Goal: Obtain resource: Download file/media

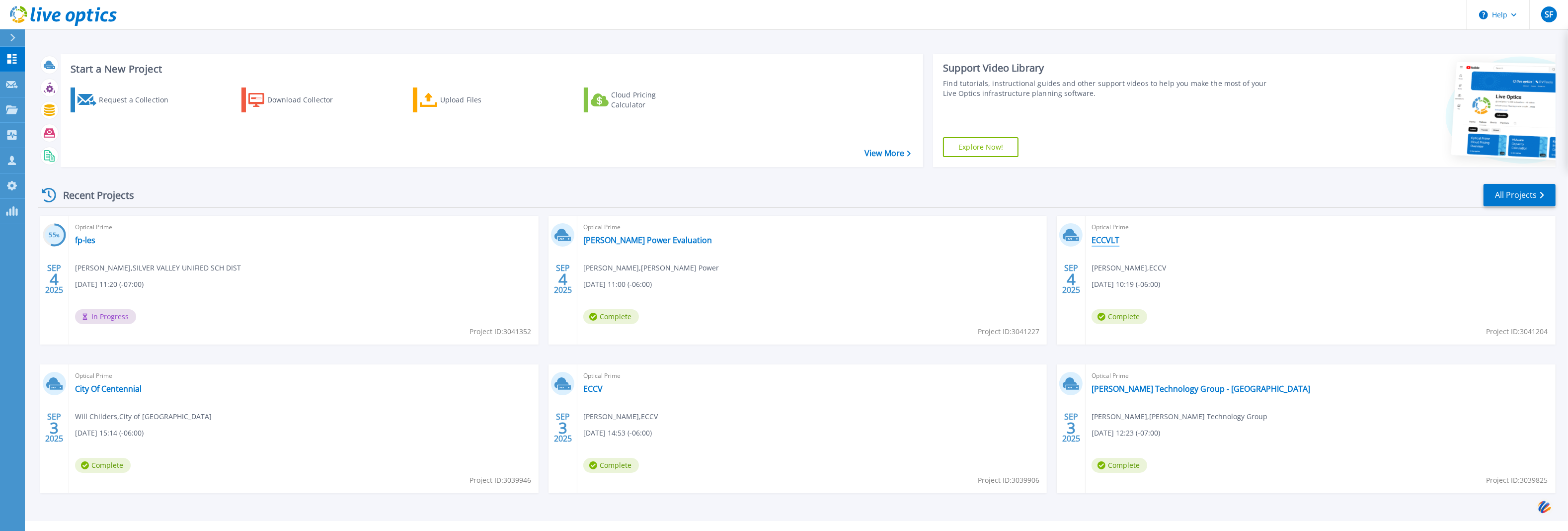
click at [1101, 243] on link "ECCVLT" at bounding box center [1105, 240] width 28 height 10
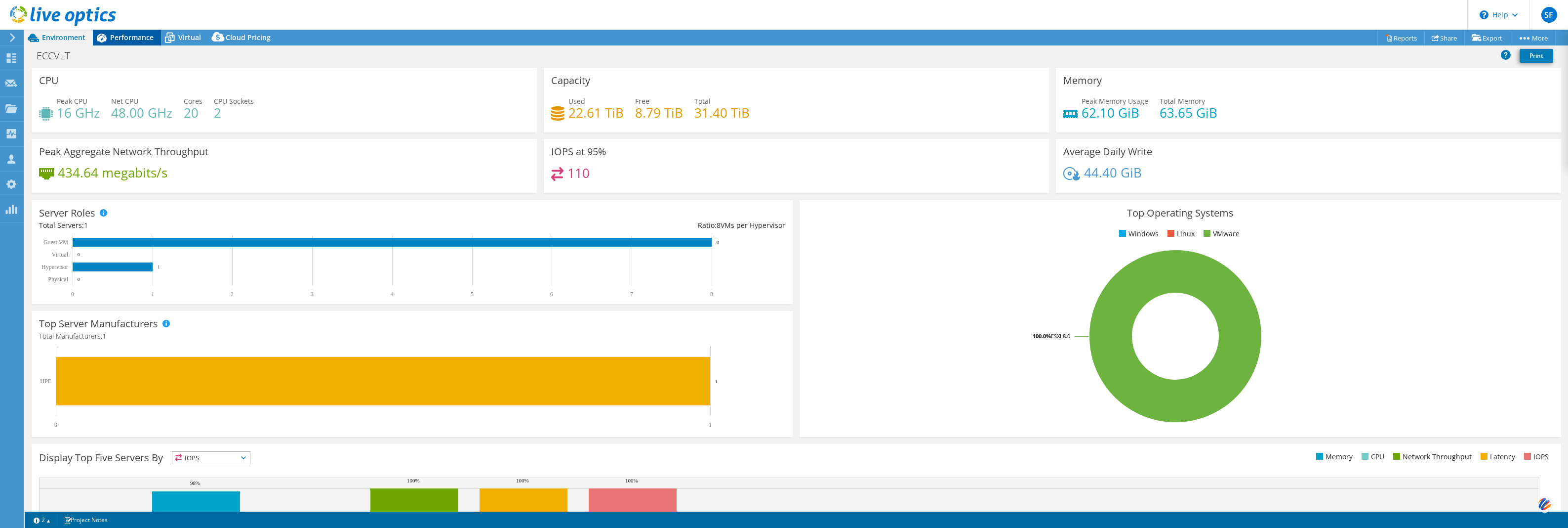
click at [124, 43] on div "Performance" at bounding box center [127, 38] width 68 height 16
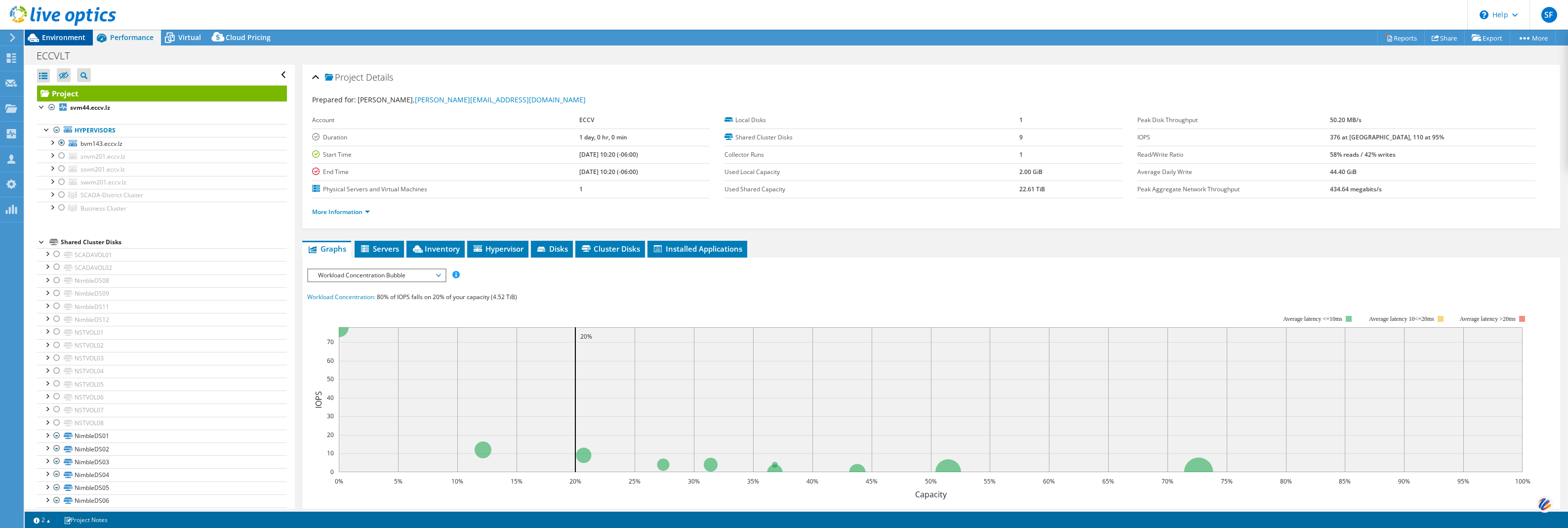
click at [84, 40] on span "Environment" at bounding box center [63, 37] width 43 height 9
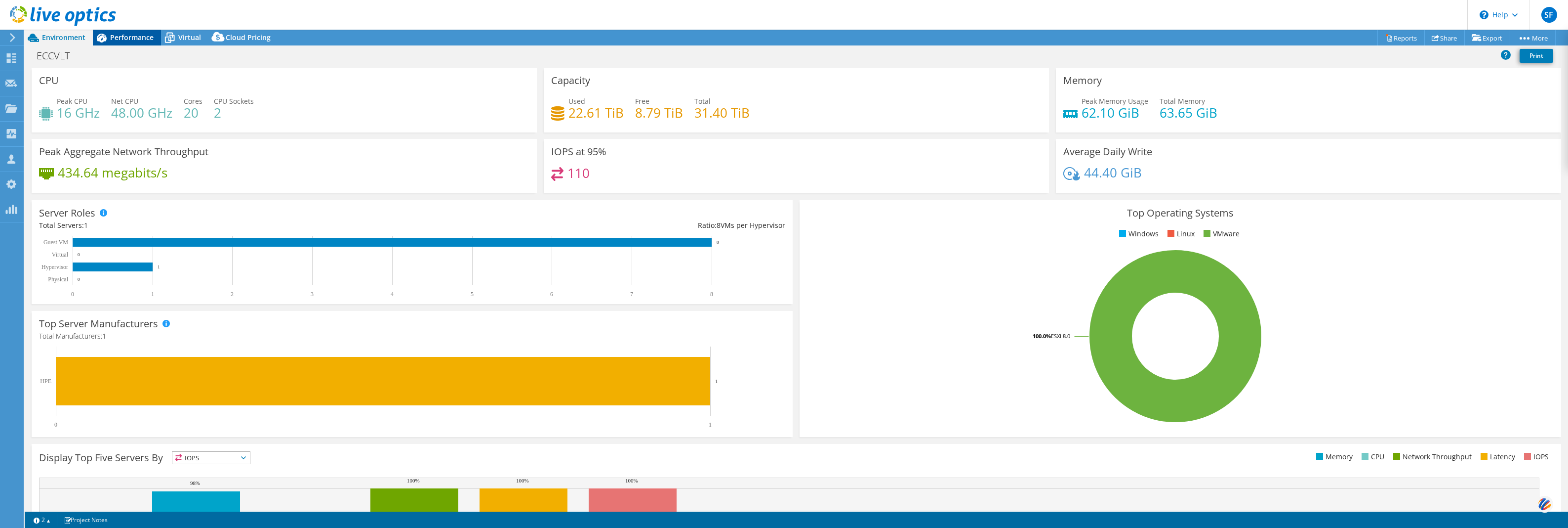
click at [144, 38] on span "Performance" at bounding box center [131, 37] width 43 height 9
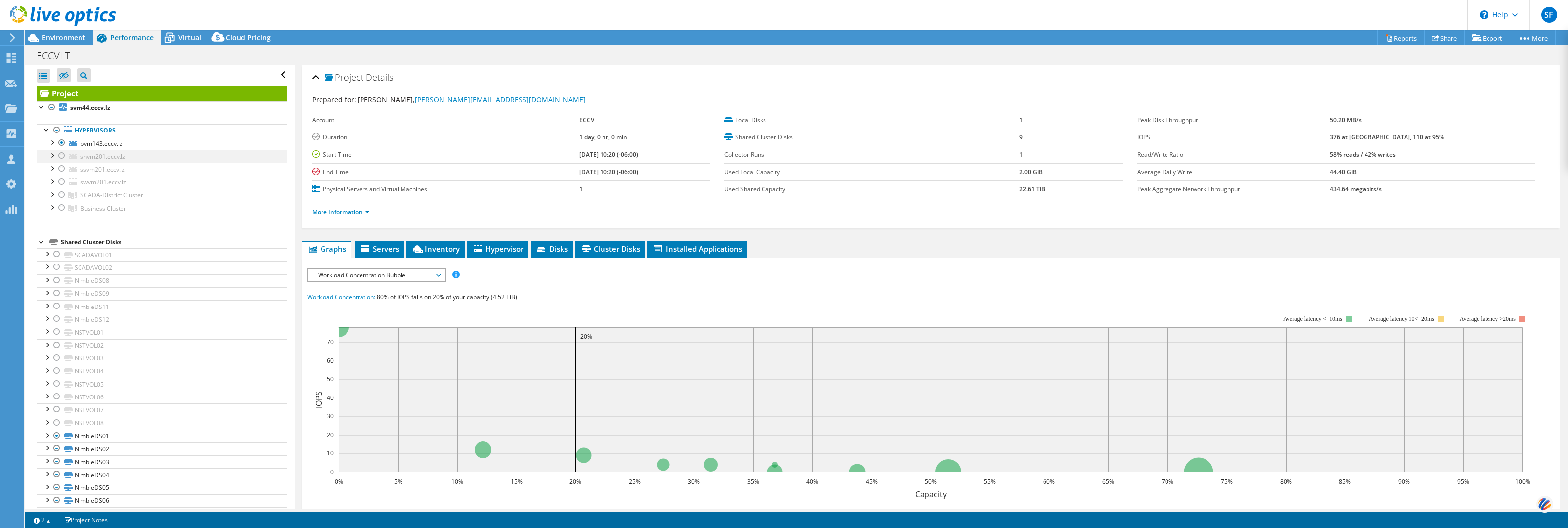
click at [61, 156] on div at bounding box center [61, 155] width 10 height 12
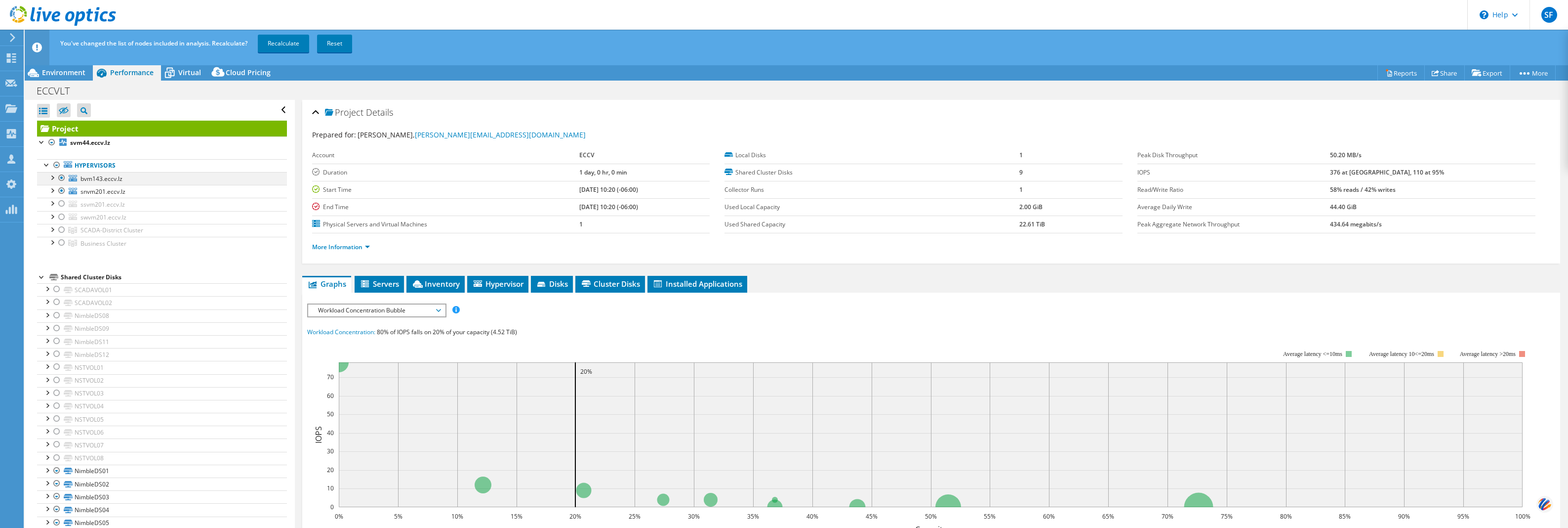
click at [61, 176] on div at bounding box center [61, 177] width 10 height 12
click at [263, 45] on link "Recalculate" at bounding box center [284, 43] width 51 height 18
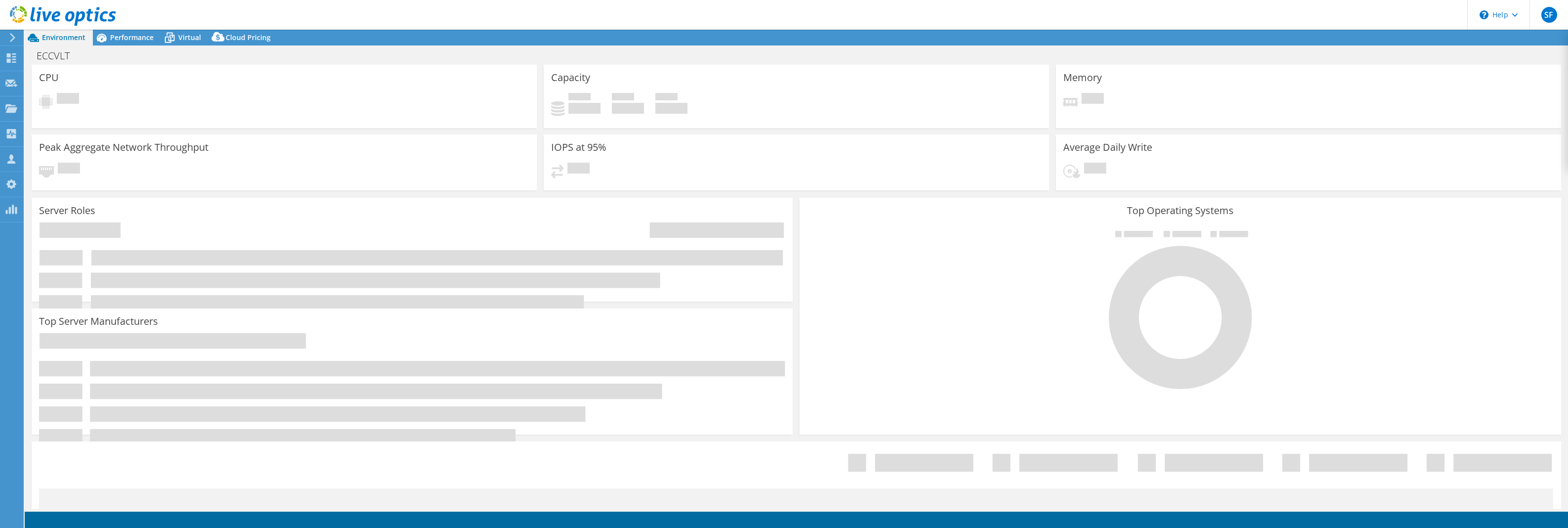
select select "USD"
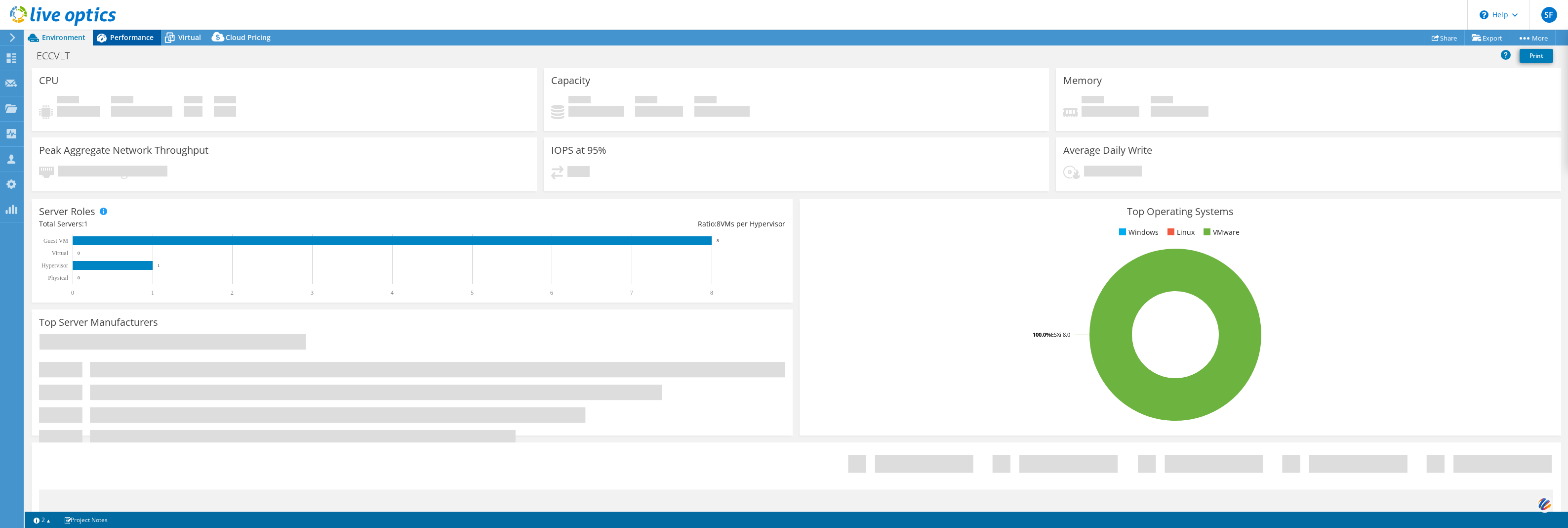
click at [135, 38] on span "Performance" at bounding box center [131, 37] width 43 height 9
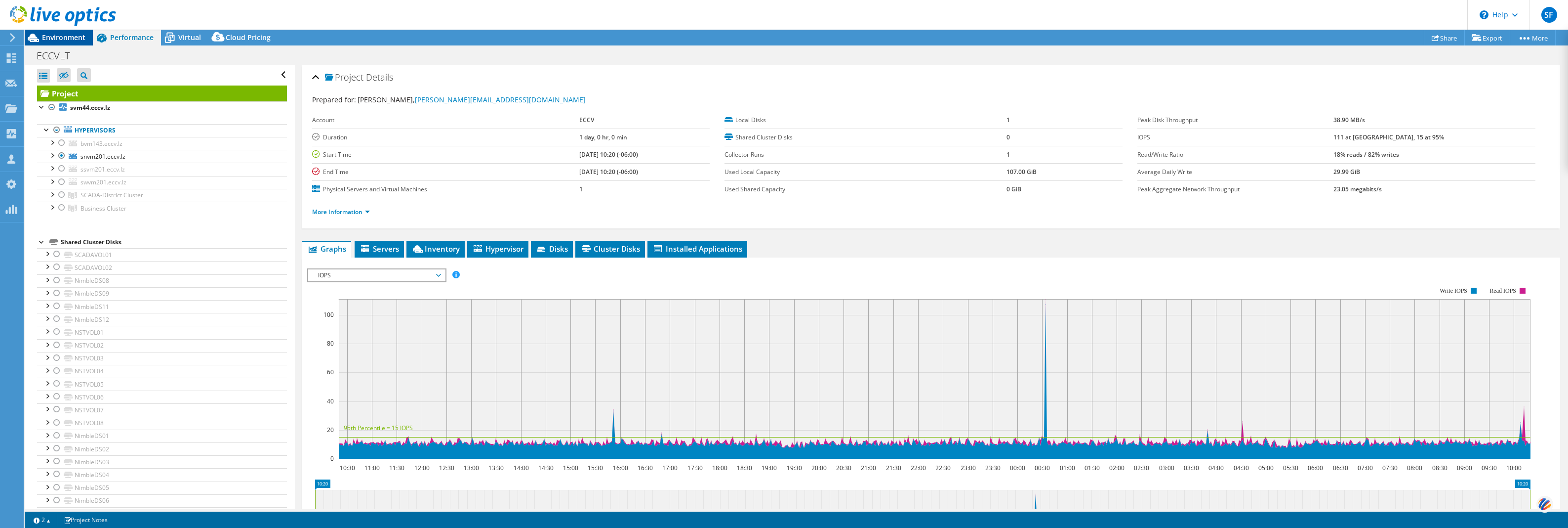
click at [65, 45] on div "Environment" at bounding box center [59, 38] width 68 height 16
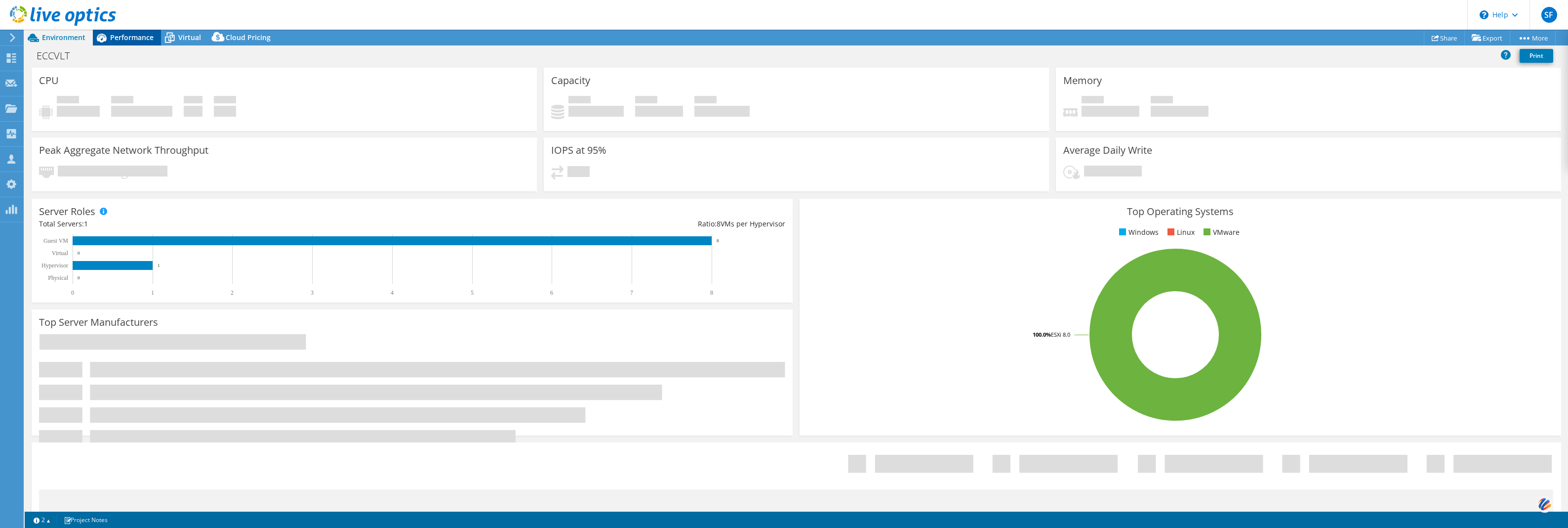
click at [124, 41] on span "Performance" at bounding box center [131, 37] width 43 height 9
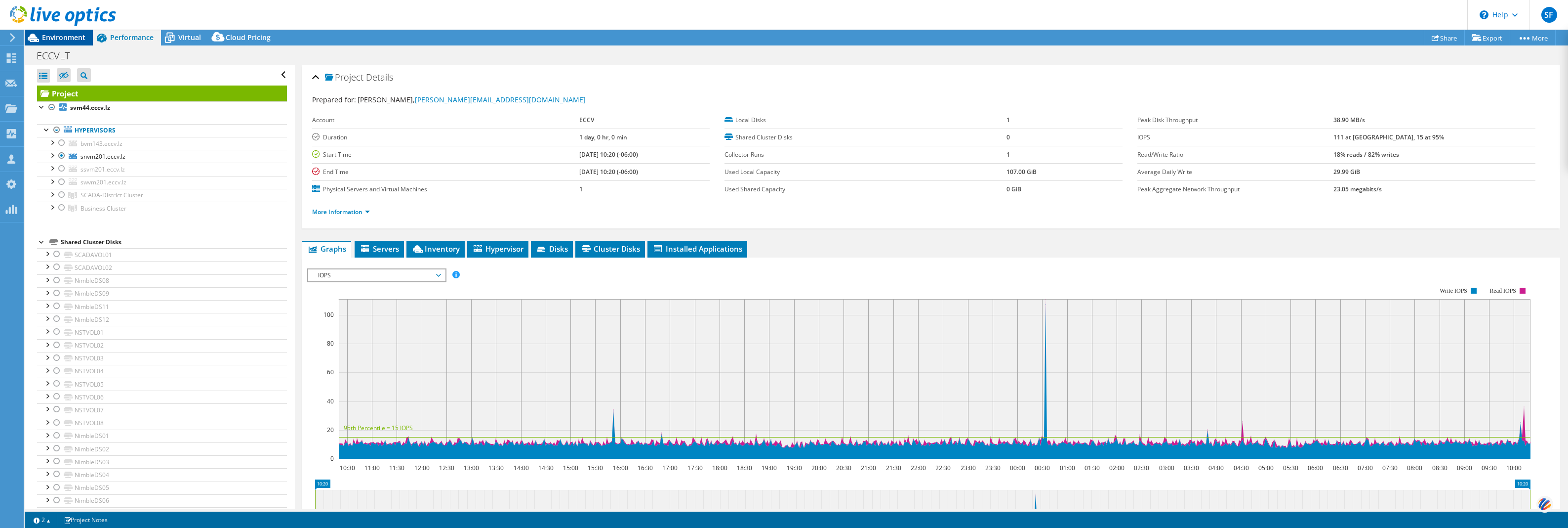
click at [62, 36] on span "Environment" at bounding box center [63, 37] width 43 height 9
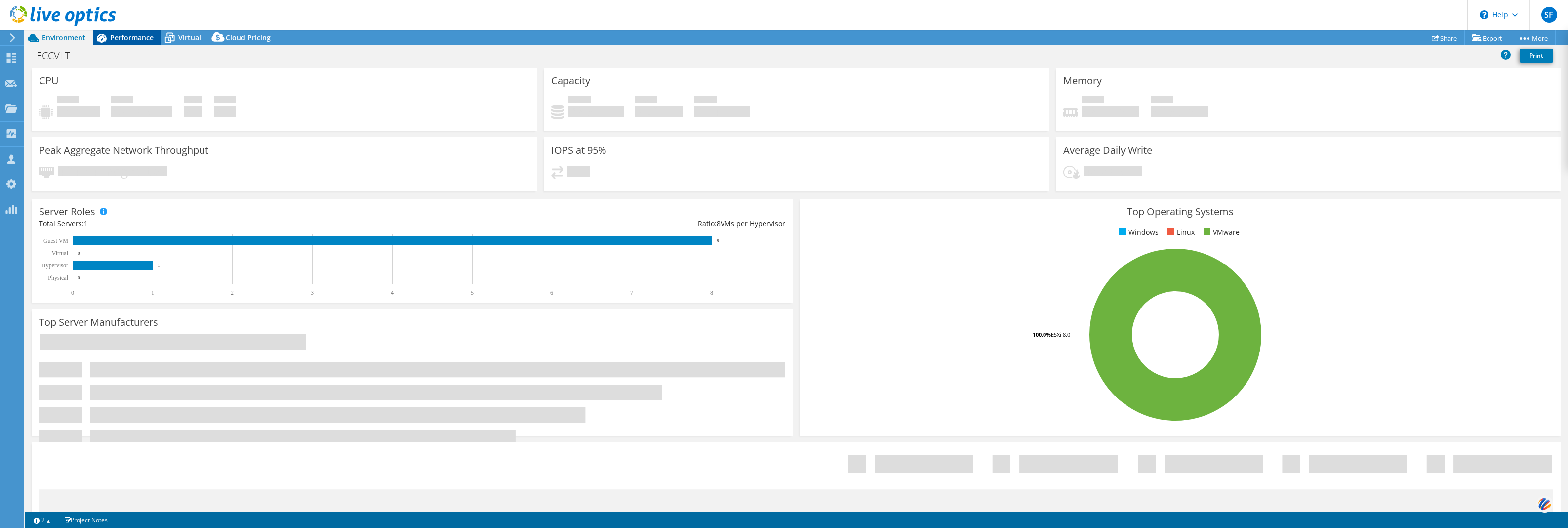
click at [111, 36] on span "Performance" at bounding box center [131, 37] width 43 height 9
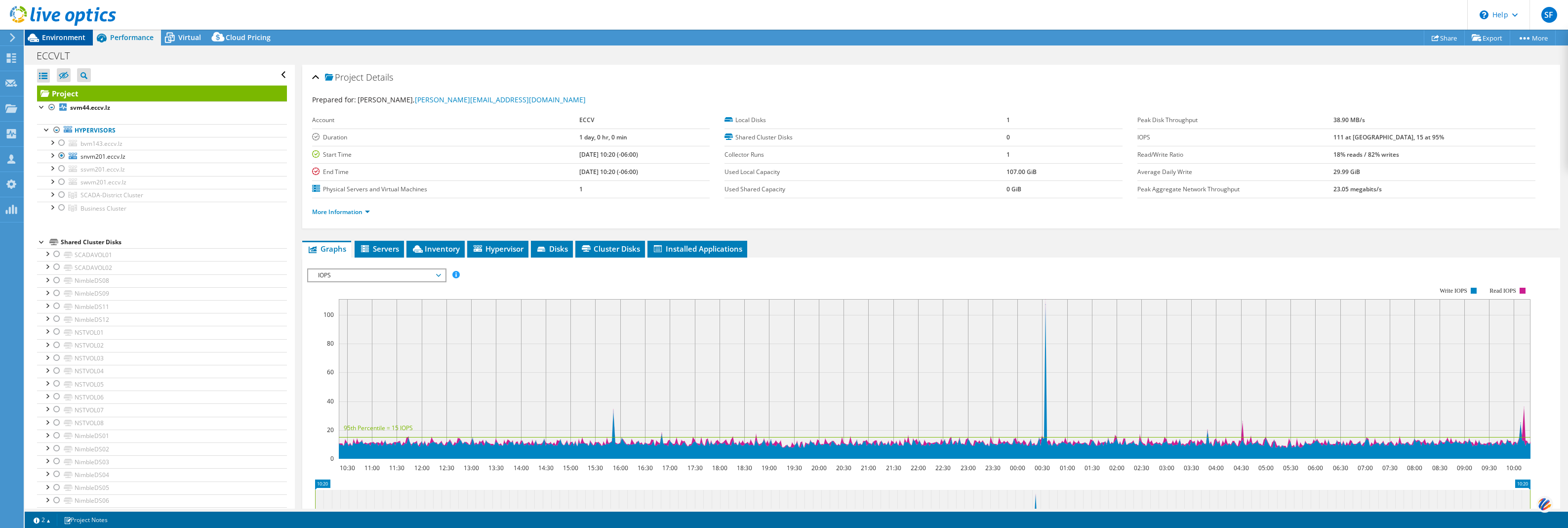
click at [72, 37] on span "Environment" at bounding box center [63, 37] width 43 height 9
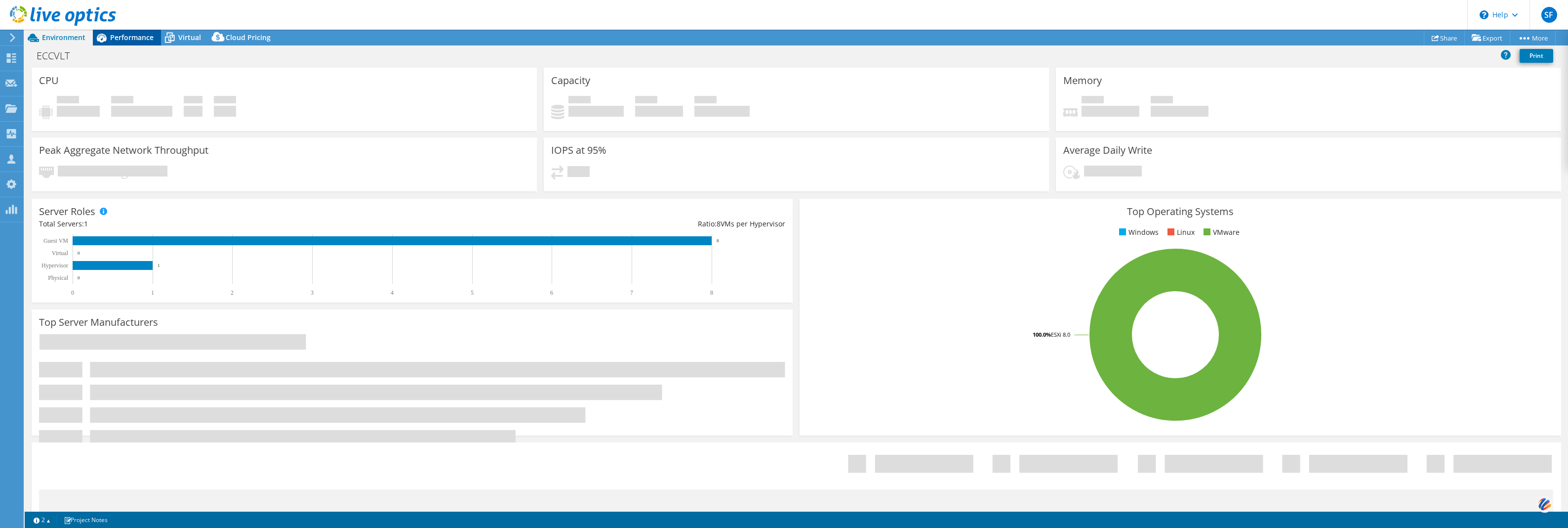
click at [135, 44] on div "Performance" at bounding box center [127, 38] width 68 height 16
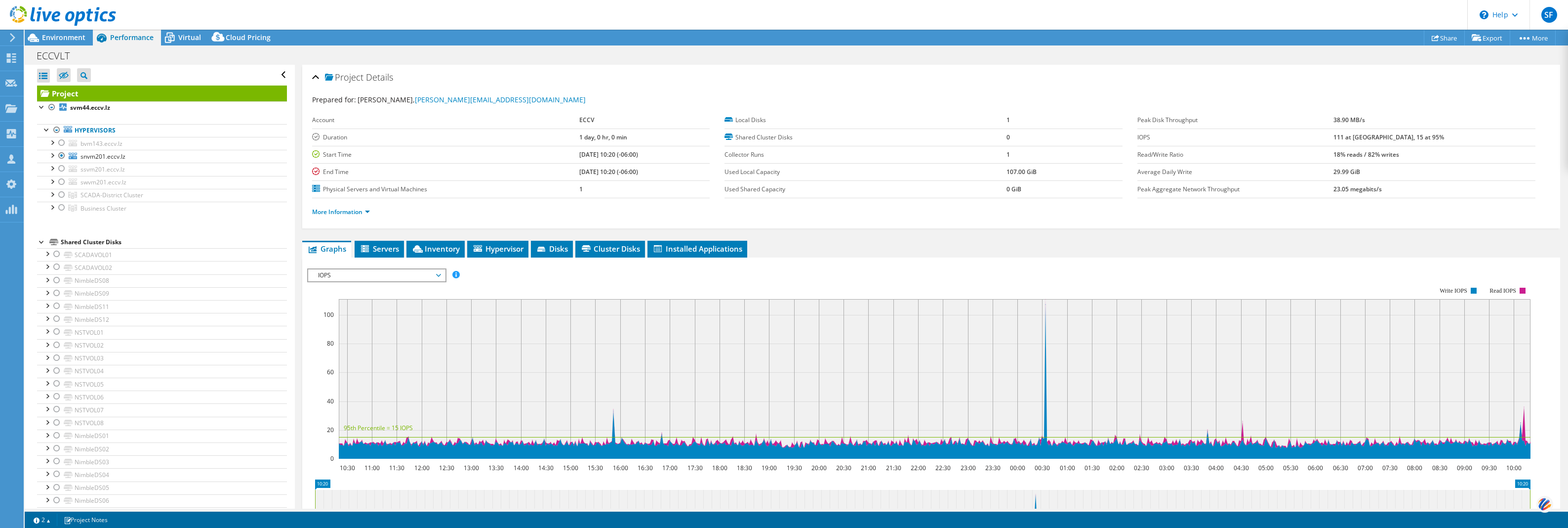
click at [137, 43] on div "Performance" at bounding box center [127, 38] width 68 height 16
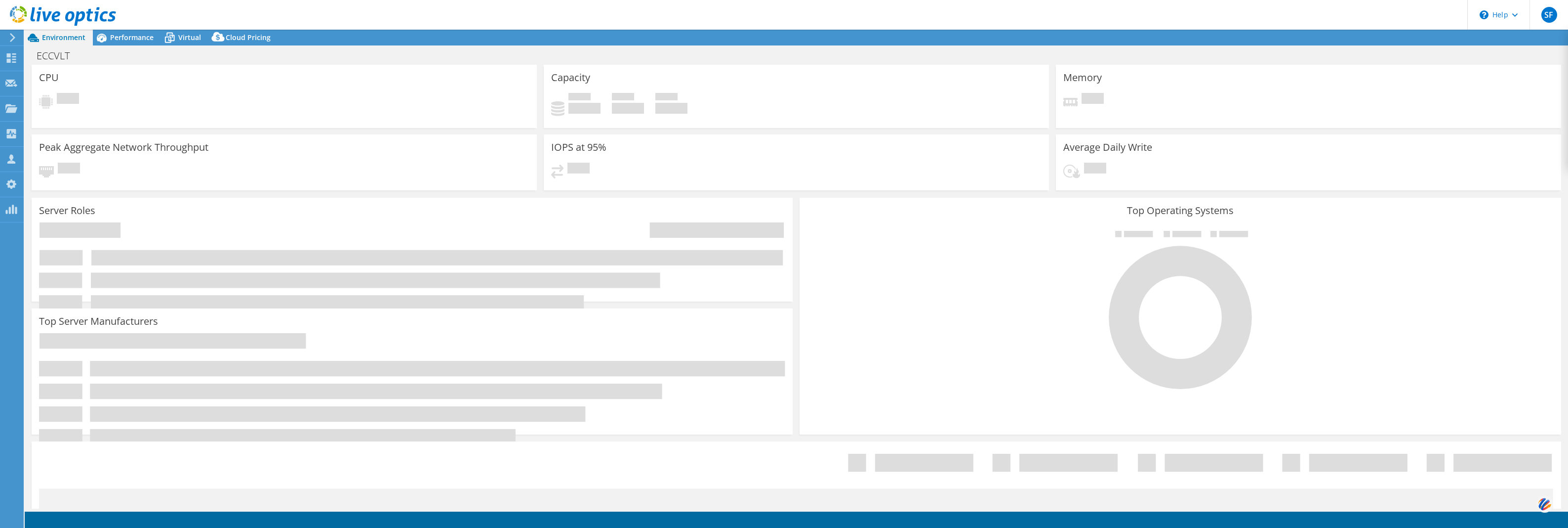
select select "USD"
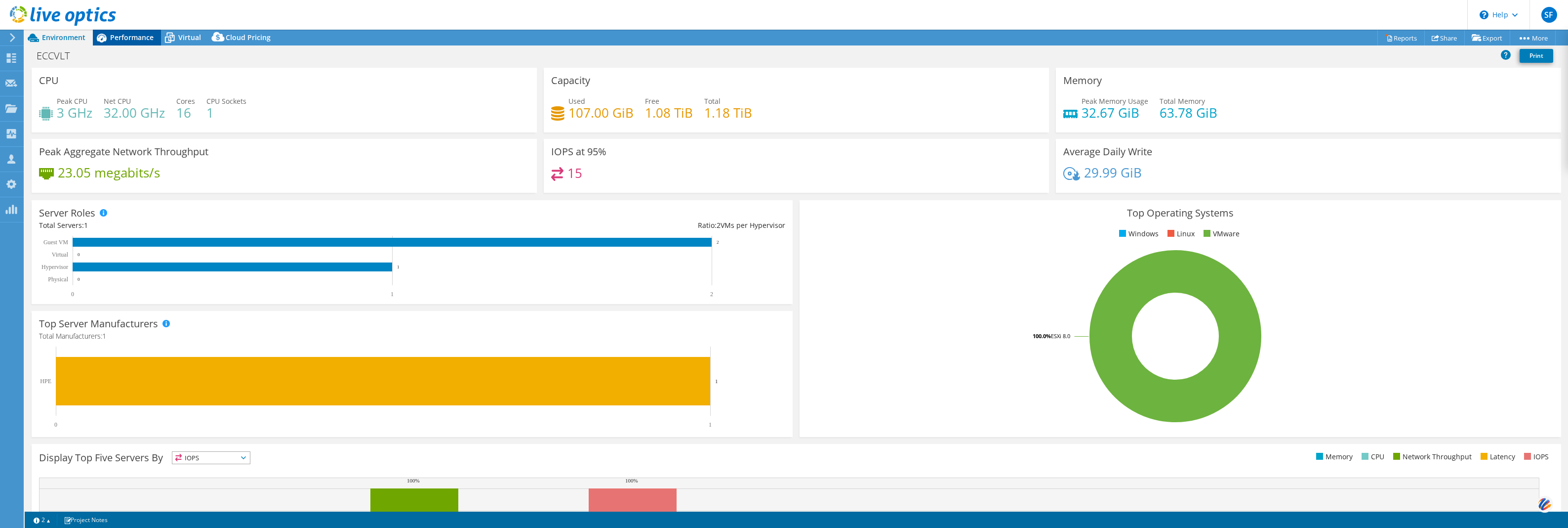
click at [142, 35] on span "Performance" at bounding box center [131, 37] width 43 height 9
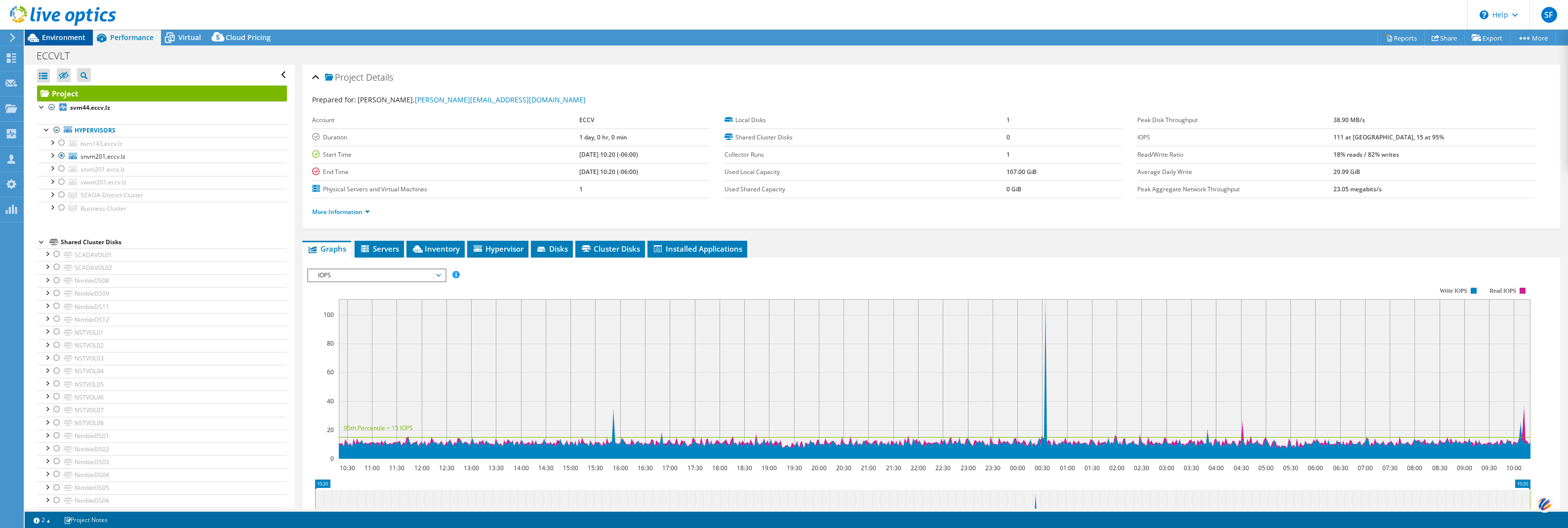
click at [64, 35] on span "Environment" at bounding box center [63, 37] width 43 height 9
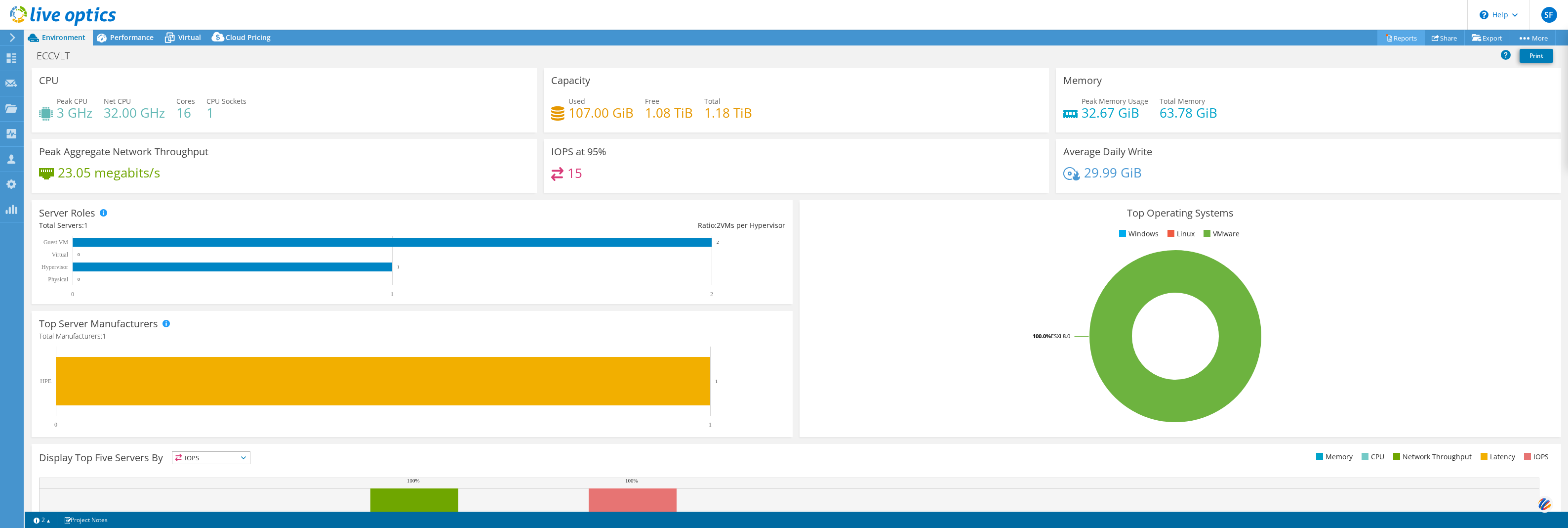
click at [1408, 35] on link "Reports" at bounding box center [1401, 37] width 47 height 15
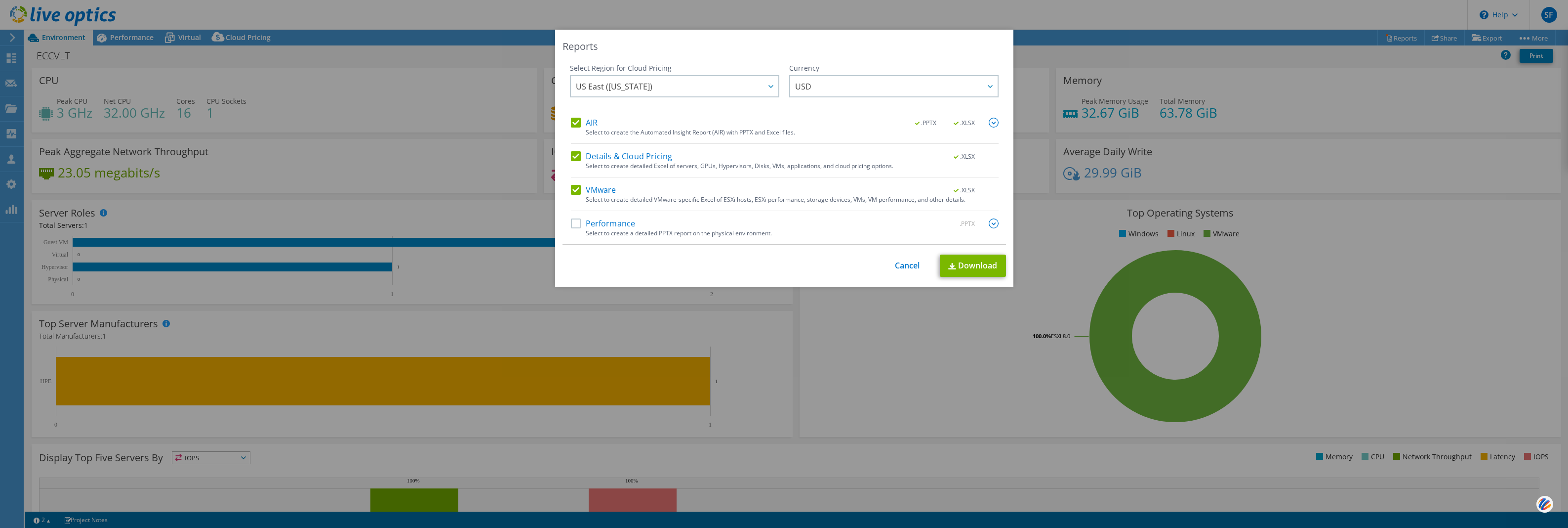
drag, startPoint x: 615, startPoint y: 222, endPoint x: 622, endPoint y: 219, distance: 7.6
click at [615, 223] on label "Performance" at bounding box center [603, 224] width 65 height 10
click at [0, 0] on input "Performance" at bounding box center [0, 0] width 0 height 0
click at [954, 272] on link "Download" at bounding box center [973, 266] width 66 height 23
click at [907, 266] on link "Cancel" at bounding box center [907, 265] width 25 height 9
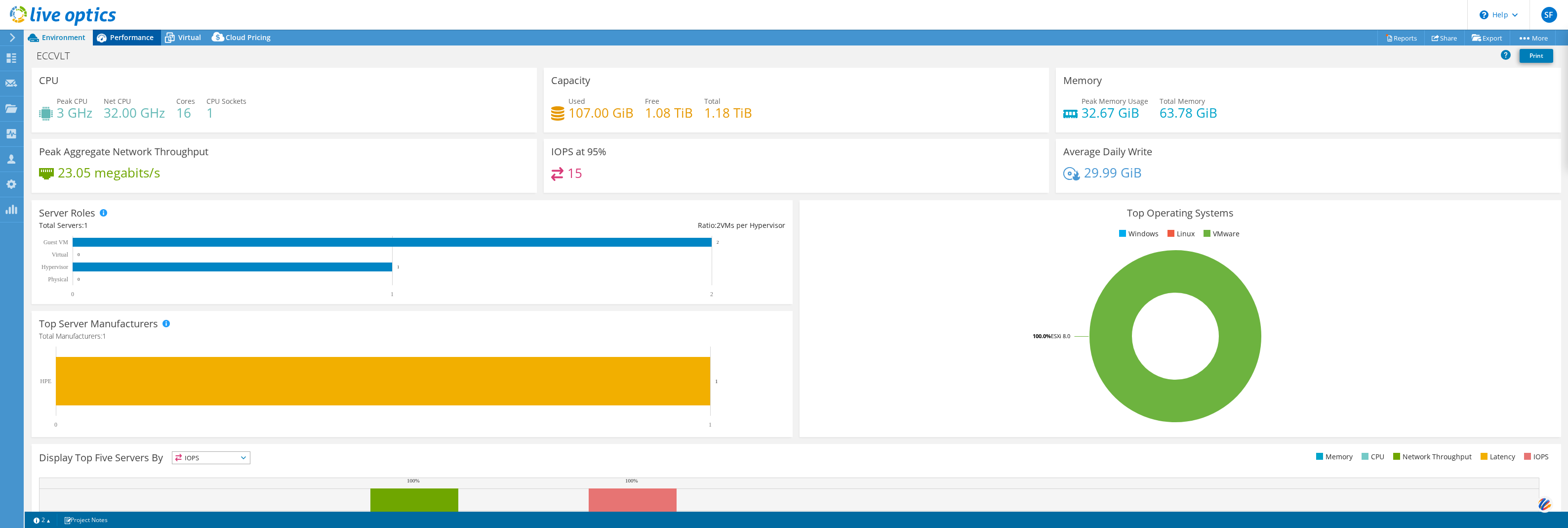
click at [130, 35] on span "Performance" at bounding box center [131, 37] width 43 height 9
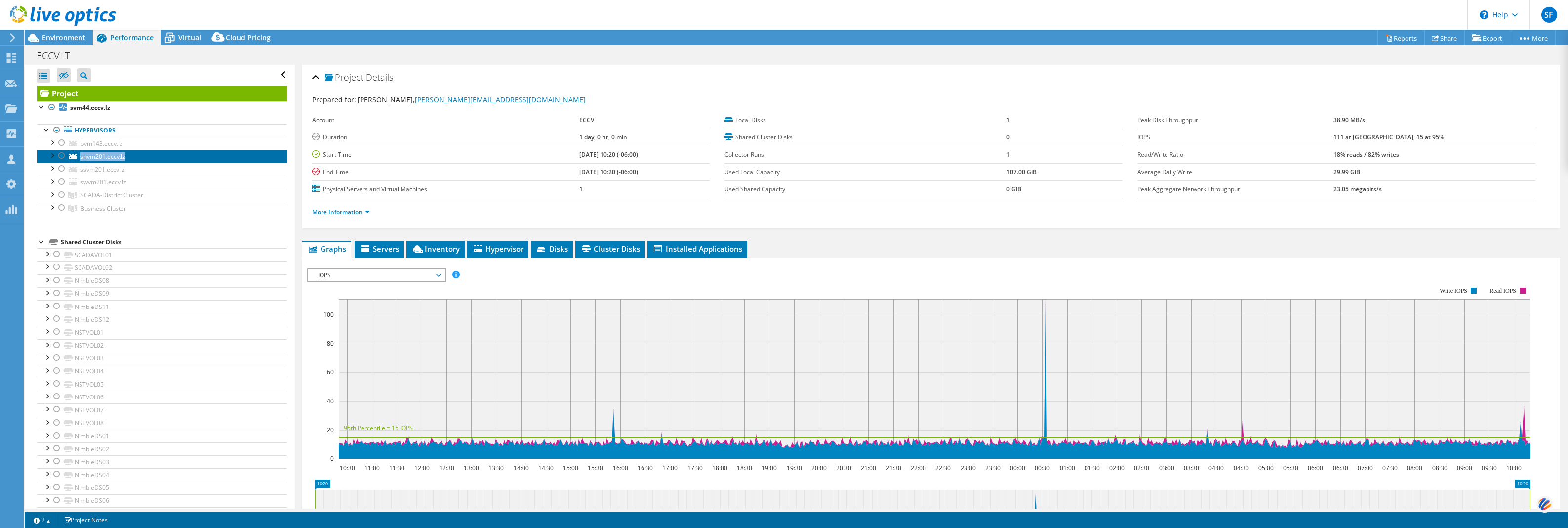
copy span "snvm201.eccv.lz"
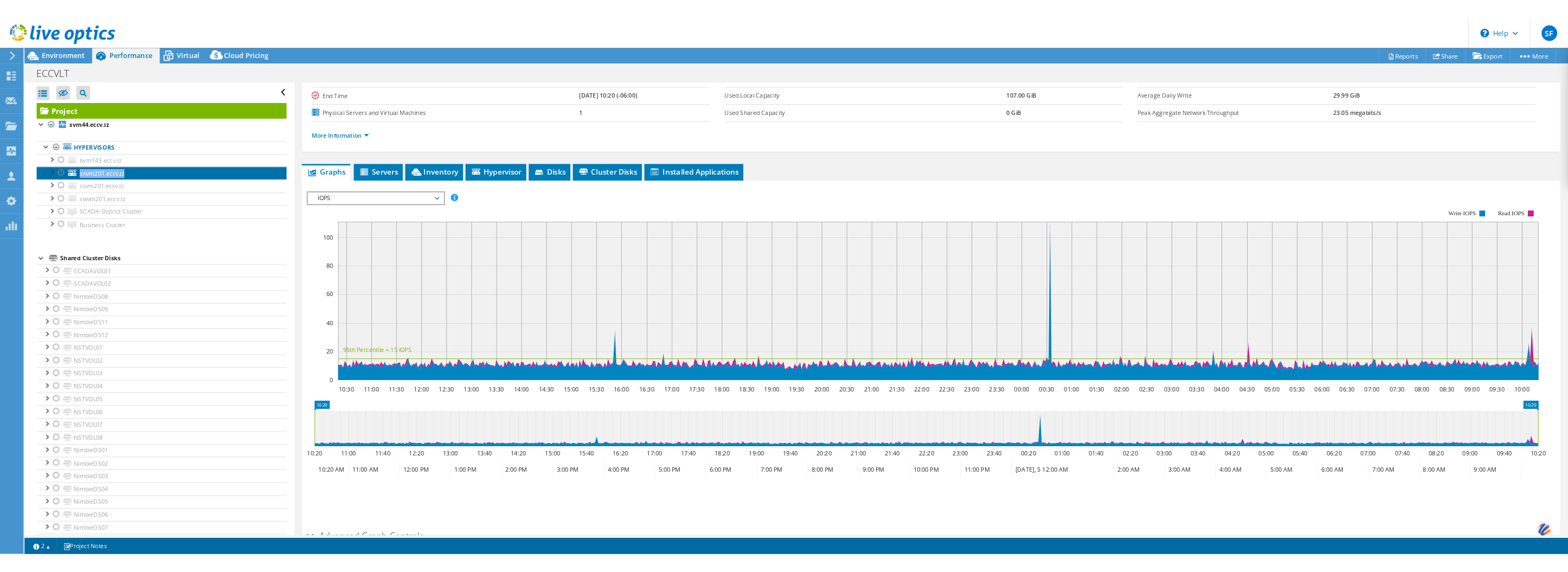
scroll to position [69, 0]
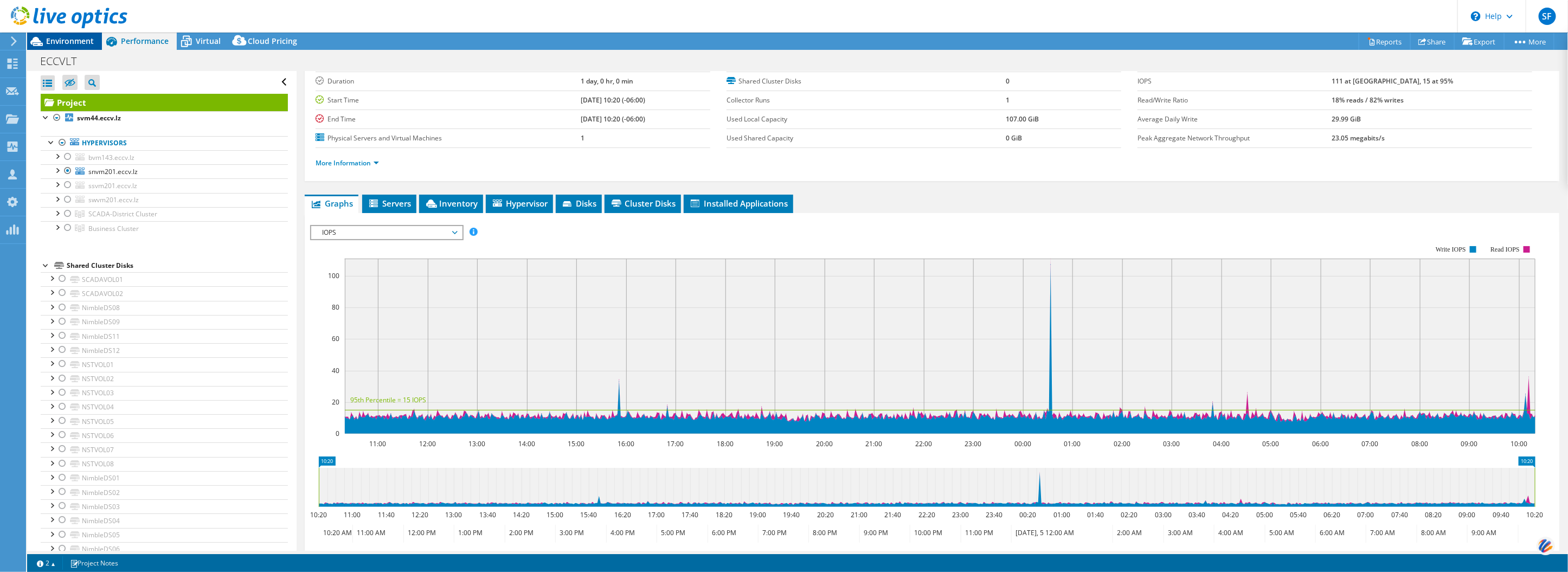
click at [72, 42] on span "Environment" at bounding box center [70, 41] width 47 height 10
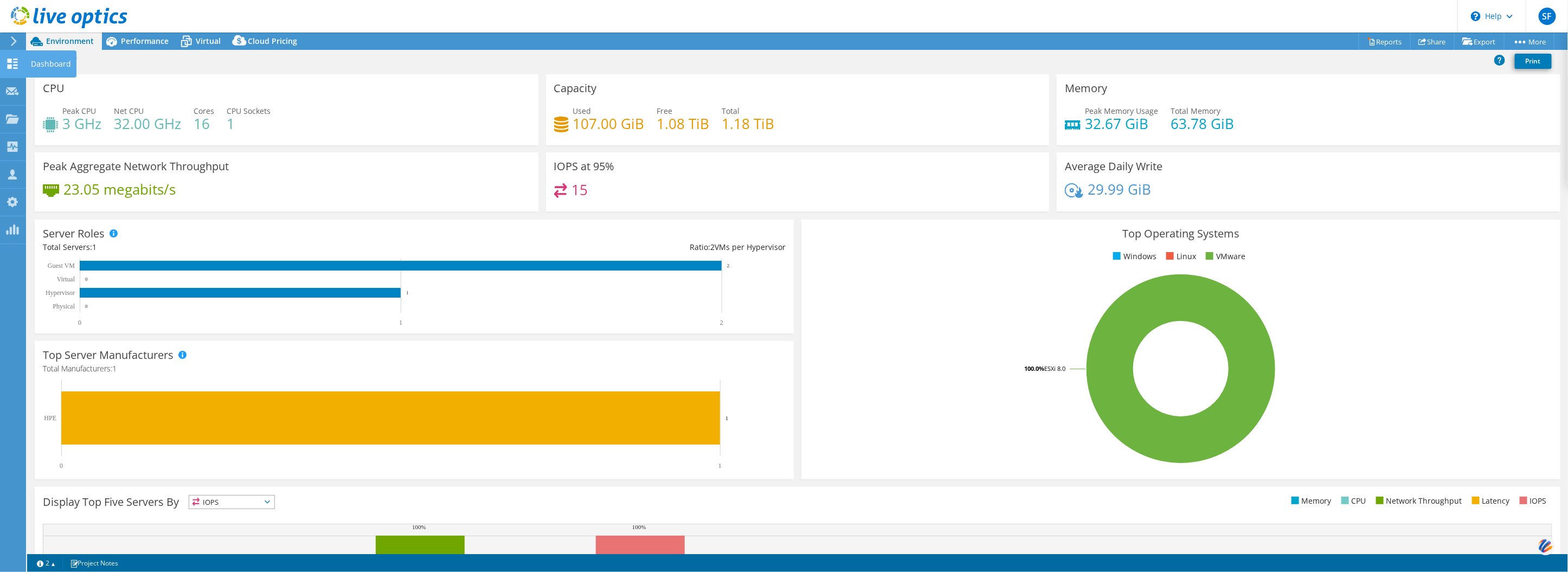
click at [15, 59] on use at bounding box center [12, 63] width 10 height 10
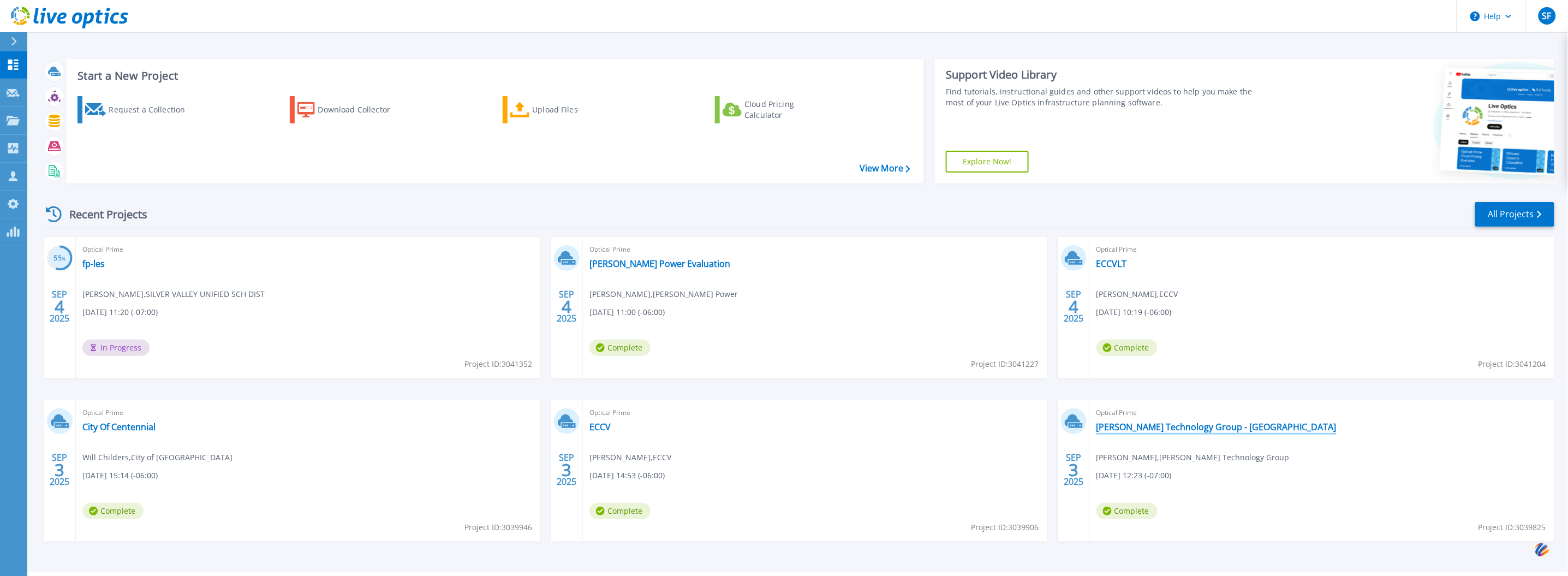
click at [1163, 429] on link "[PERSON_NAME] Technology Group - [GEOGRAPHIC_DATA]" at bounding box center [1216, 427] width 240 height 11
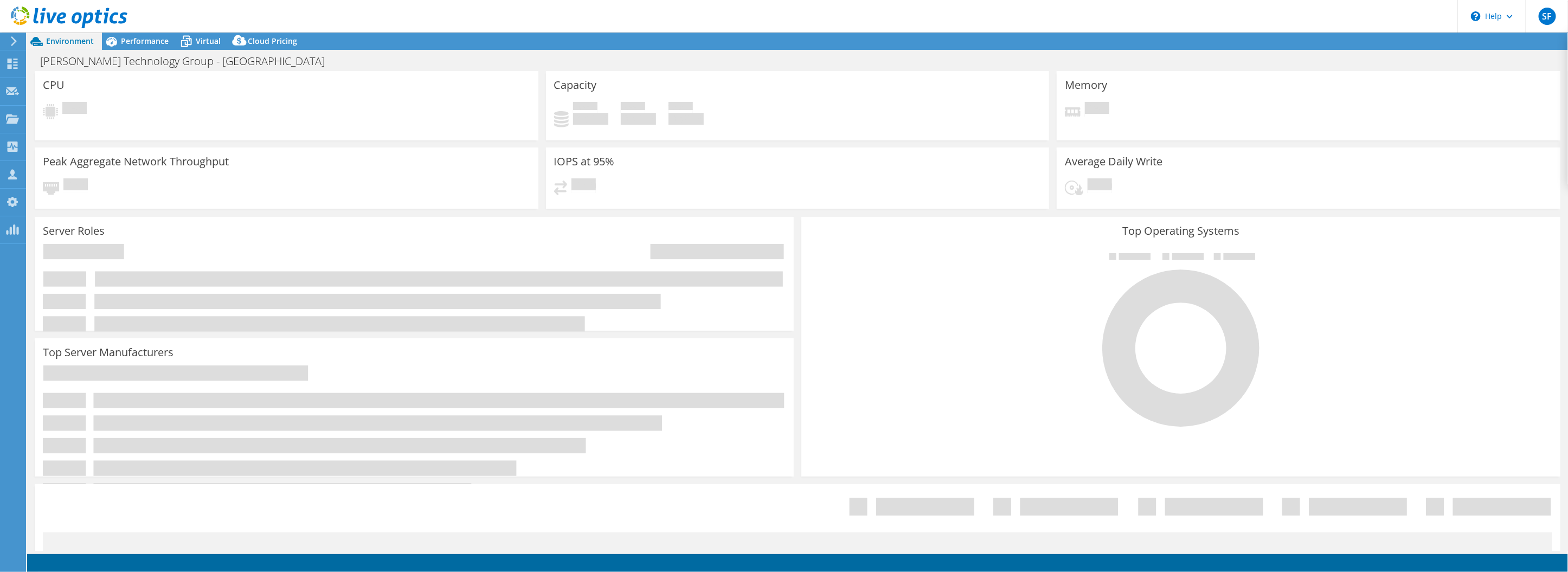
select select "USD"
